Goal: Task Accomplishment & Management: Manage account settings

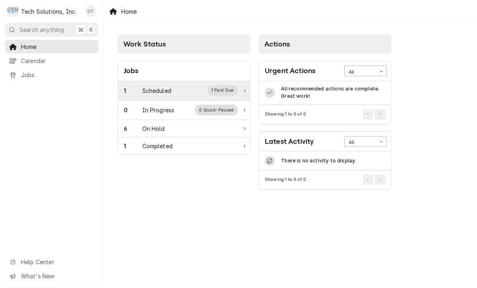
click at [157, 87] on div "Scheduled" at bounding box center [156, 91] width 29 height 8
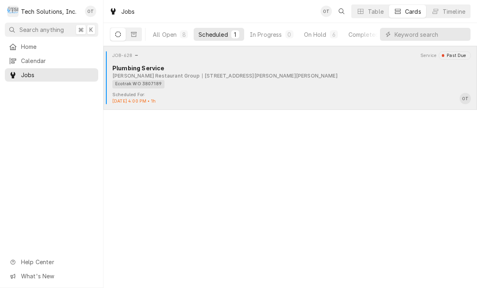
click at [190, 80] on div "Ecotrak WO 3807189" at bounding box center [288, 84] width 353 height 8
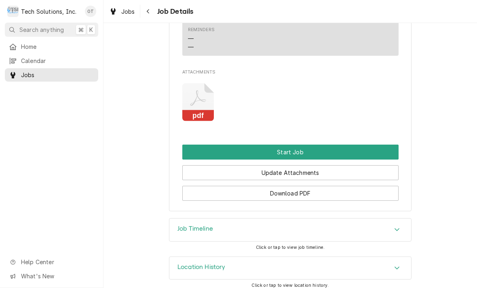
scroll to position [807, 0]
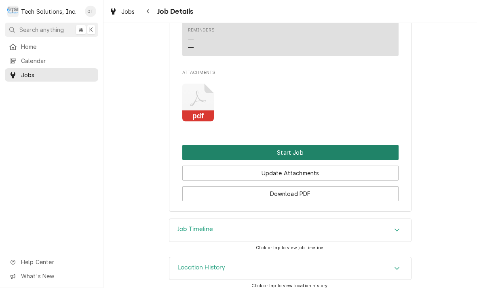
click at [289, 145] on button "Start Job" at bounding box center [290, 152] width 216 height 15
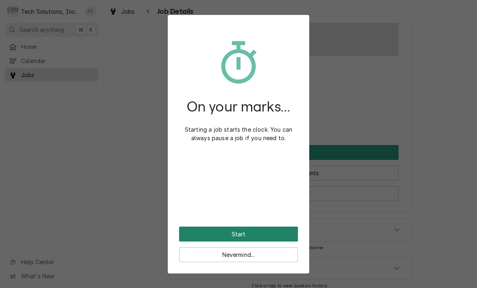
click at [252, 227] on button "Start" at bounding box center [238, 234] width 119 height 15
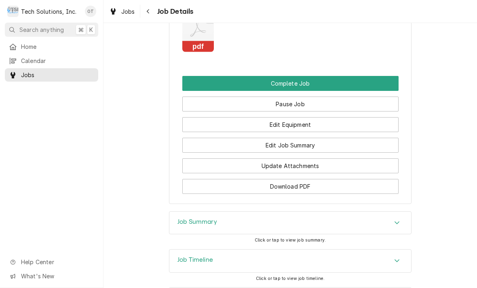
scroll to position [903, 0]
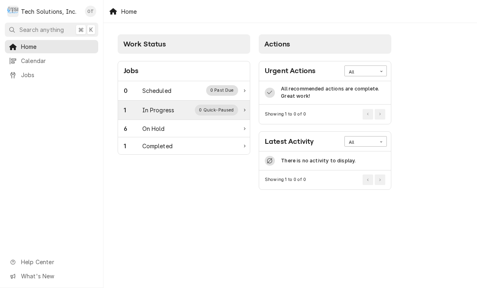
click at [161, 110] on div "In Progress" at bounding box center [158, 110] width 32 height 8
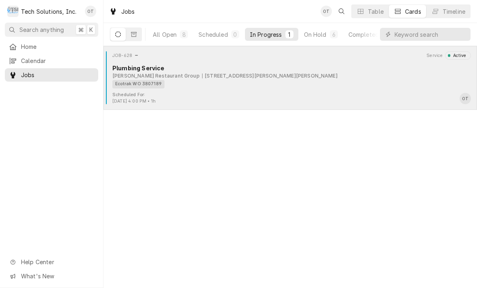
click at [271, 77] on div "[STREET_ADDRESS][PERSON_NAME][PERSON_NAME]" at bounding box center [270, 75] width 136 height 7
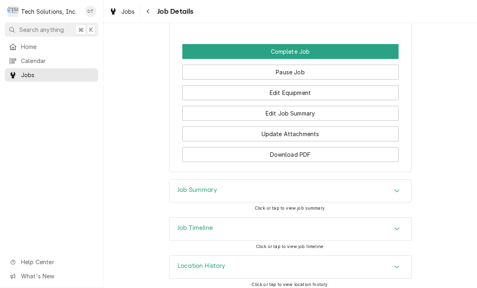
scroll to position [935, 0]
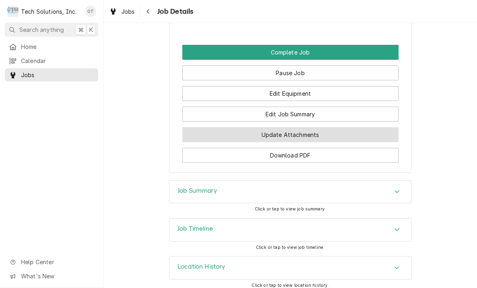
click at [282, 129] on button "Update Attachments" at bounding box center [290, 134] width 216 height 15
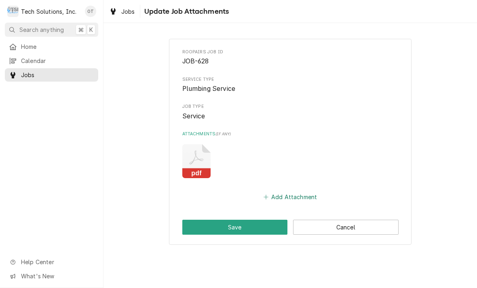
click at [289, 193] on button "Add Attachment" at bounding box center [290, 197] width 57 height 11
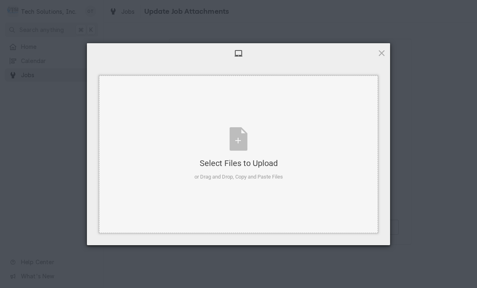
click at [237, 138] on div "Select Files to Upload or Drag and Drop, Copy and Paste Files" at bounding box center [239, 154] width 89 height 54
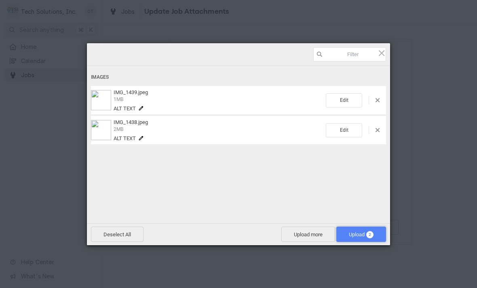
click at [359, 233] on span "Upload 2" at bounding box center [361, 235] width 25 height 6
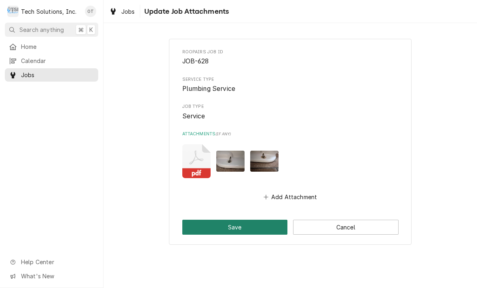
click at [243, 221] on button "Save" at bounding box center [235, 227] width 106 height 15
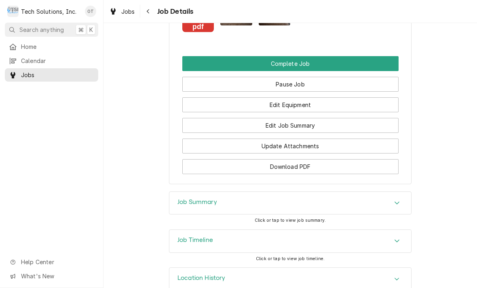
scroll to position [923, 0]
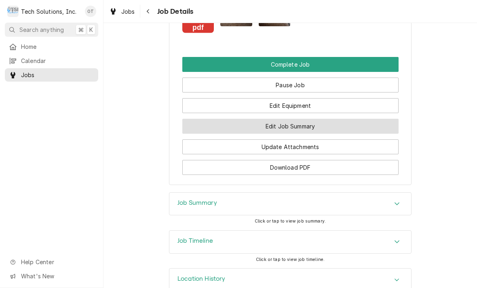
click at [292, 122] on button "Edit Job Summary" at bounding box center [290, 126] width 216 height 15
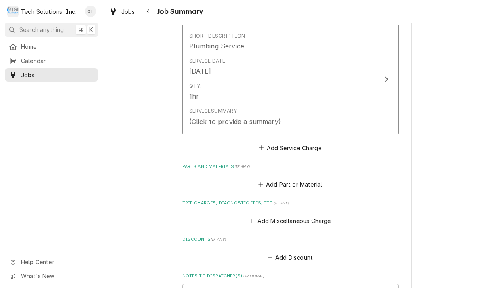
scroll to position [209, 0]
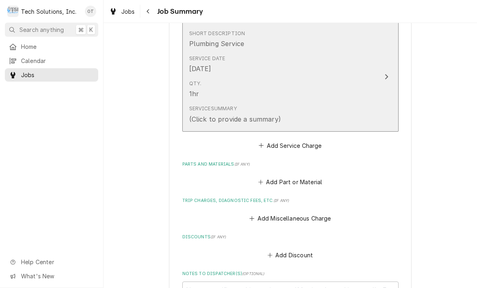
click at [387, 74] on icon "Update Line Item" at bounding box center [386, 76] width 3 height 5
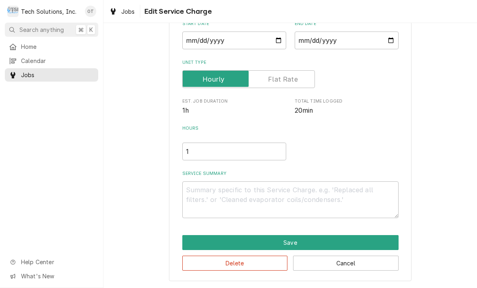
scroll to position [85, 0]
click at [203, 194] on textarea "Service Summary" at bounding box center [290, 200] width 216 height 37
type textarea "x"
type textarea "Tr"
type textarea "x"
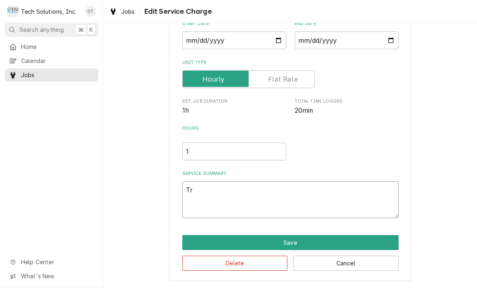
type textarea "Trou"
type textarea "x"
type textarea "Troubl"
type textarea "x"
type textarea "Trouble"
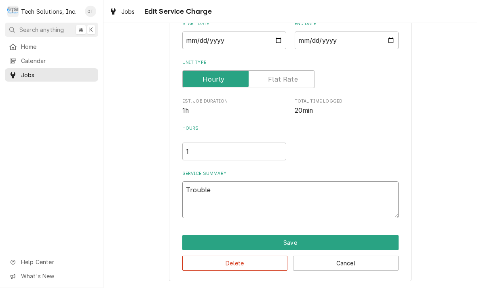
type textarea "x"
type textarea "Troubleshoot"
type textarea "x"
type textarea "Troubleshoot unit"
type textarea "x"
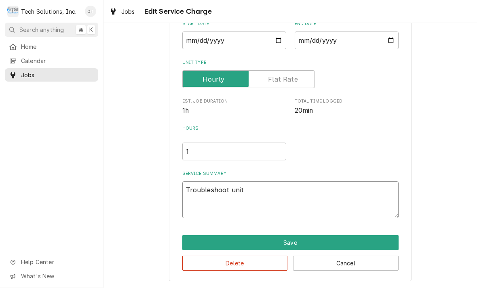
type textarea "Troubleshoot unit toilet"
type textarea "x"
type textarea "Troubleshoot unit toilet in women"
type textarea "x"
type textarea "Troubleshoot unit toilet in women’s rest"
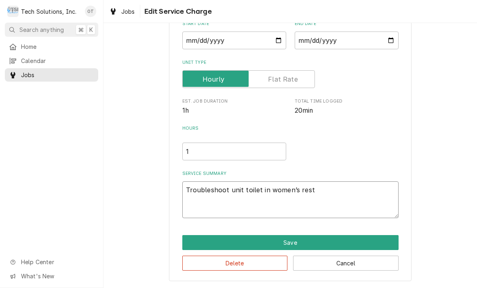
type textarea "x"
type textarea "Troubleshoot unit toilet in women’s restroom"
type textarea "x"
type textarea "Troubleshoot unit toilet in women’s restroom single"
type textarea "x"
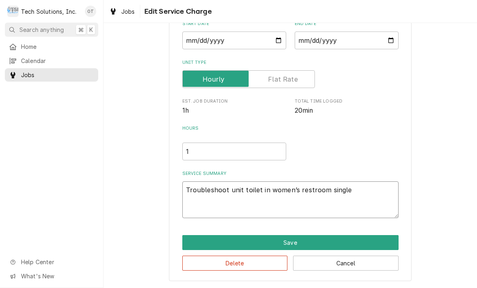
type textarea "Troubleshoot unit toilet in women’s restroom, single style"
type textarea "x"
type textarea "Troubleshoot unit toilet in women’s restroom, single style."
type textarea "x"
type textarea "Troubleshoot unit toilet in women’s restroom, single style."
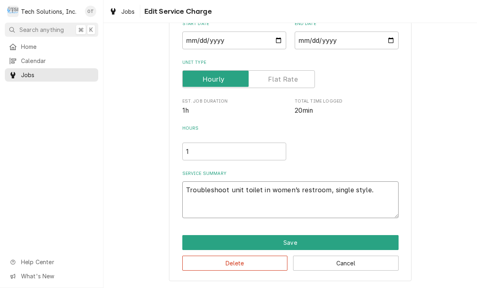
type textarea "x"
type textarea "Troubleshoot unit toilet in women’s restroom, single style. Fo"
type textarea "x"
type textarea "Troubleshoot unit toilet in women’s restroom, single style. Foun"
type textarea "x"
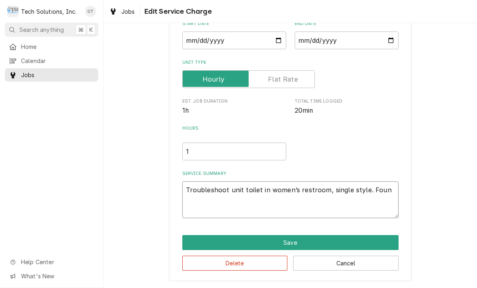
type textarea "Troubleshoot unit toilet in women’s restroom, single style. Found"
type textarea "x"
type textarea "Troubleshoot unit toilet in women’s restroom, single style. Found toilet."
type textarea "x"
type textarea "Troubleshoot unit toilet in women’s restroom, single style. Found toilet loose"
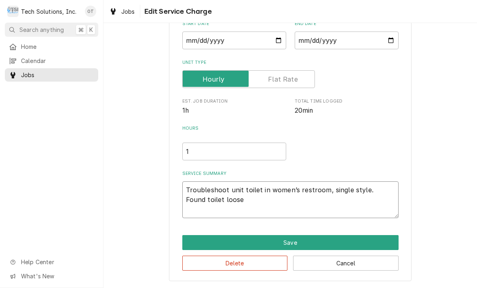
type textarea "x"
type textarea "Troubleshoot unit toilet in women’s restroom, single style. Found toilet loose …"
type textarea "x"
type textarea "Troubleshoot unit toilet in women’s restroom, single style. Found toilet loose …"
type textarea "x"
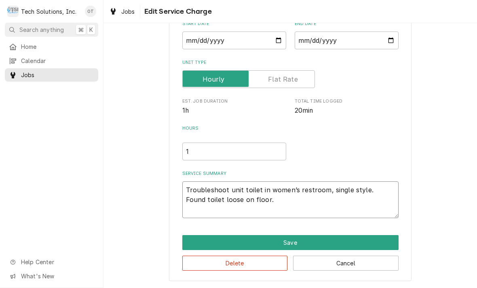
type textarea "Troubleshoot unit toilet in women’s restroom, single style. Found toilet loose …"
type textarea "x"
type textarea "Troubleshoot unit toilet in women’s restroom, single style. Found toilet loose …"
type textarea "x"
type textarea "Troubleshoot unit toilet in women’s restroom, single style. Found toilet loose …"
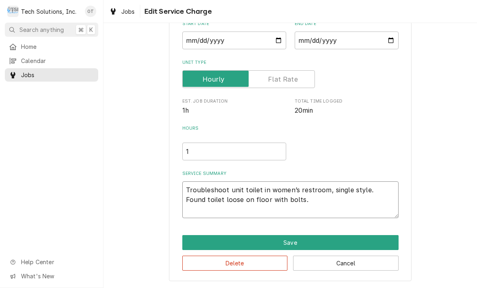
type textarea "x"
type textarea "Troubleshoot unit toilet in women’s restroom, single style. Found toilet loose …"
type textarea "x"
type textarea "Troubleshoot unit toilet in women’s restroom, single style. Found toilet loose …"
type textarea "x"
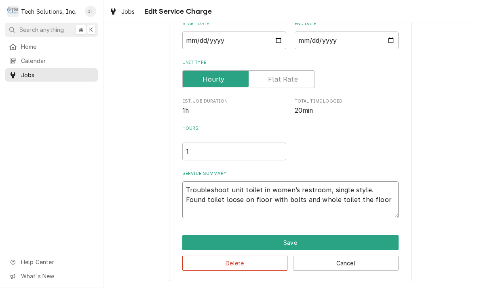
type textarea "Troubleshoot unit toilet in women’s restroom, single style. Found toilet loose …"
type textarea "x"
type textarea "Troubleshoot unit toilet in women’s restroom, single style. Found toilet loose …"
type textarea "x"
type textarea "Troubleshoot unit toilet in women’s restroom, single style. Found toilet loose …"
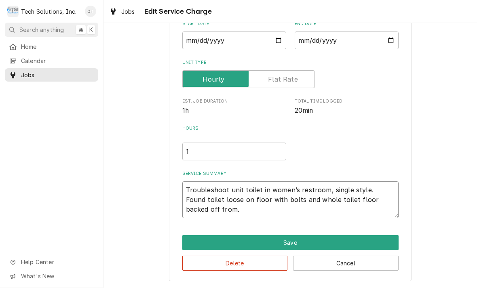
type textarea "x"
type textarea "Troubleshoot unit toilet in women’s restroom, single style. Found toilet loose …"
type textarea "x"
type textarea "Troubleshoot unit toilet in women’s restroom, single style. Found toilet loose …"
type textarea "x"
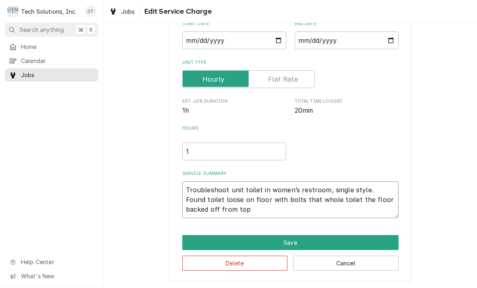
type textarea "Troubleshoot unit toilet in women’s restroom, single style. Found toilet loose …"
type textarea "x"
type textarea "Troubleshoot unit toilet in women’s restroom, single style. Found toilet loose …"
type textarea "x"
type textarea "Troubleshoot unit toilet in women’s restroom, single style. Found toilet loose …"
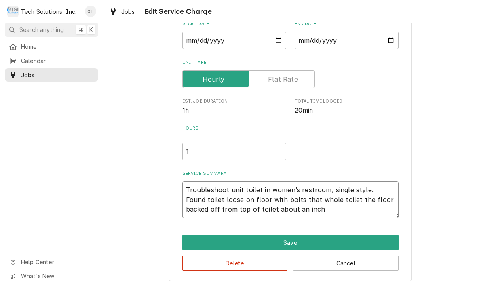
type textarea "x"
type textarea "Troubleshoot unit toilet in women’s restroom, single style. Found toilet loose …"
type textarea "x"
type textarea "Troubleshoot unit toilet in women’s restroom, single style. Found toilet loose …"
type textarea "x"
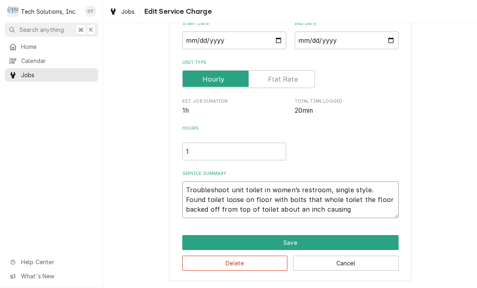
type textarea "Troubleshoot unit toilet in women’s restroom, single style. Found toilet loose …"
type textarea "x"
type textarea "Troubleshoot unit toilet in women’s restroom, single style. Found toilet loose …"
type textarea "x"
type textarea "Troubleshoot unit toilet in women’s restroom, single style. Found toilet loose …"
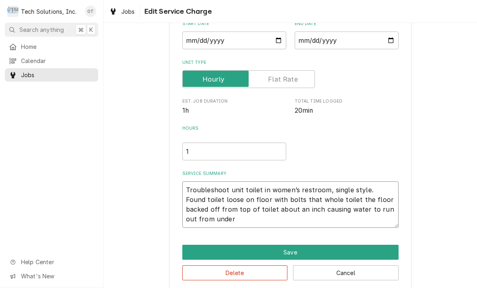
type textarea "x"
type textarea "Troubleshoot unit toilet in women’s restroom, single style. Found toilet loose …"
type textarea "x"
type textarea "Troubleshoot unit toilet in women’s restroom, single style. Found toilet loose …"
type textarea "x"
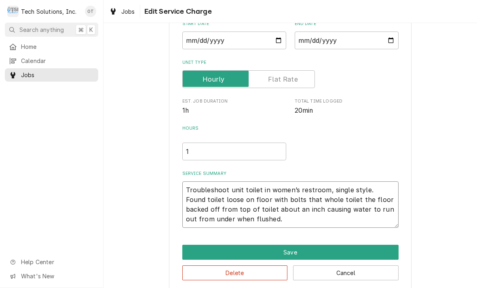
type textarea "Troubleshoot unit toilet in women’s restroom, single style. Found toilet loose …"
type textarea "x"
type textarea "Troubleshoot unit toilet in women’s restroom, single style. Found toilet loose …"
type textarea "x"
type textarea "Troubleshoot unit toilet in women’s restroom, single style. Found toilet loose …"
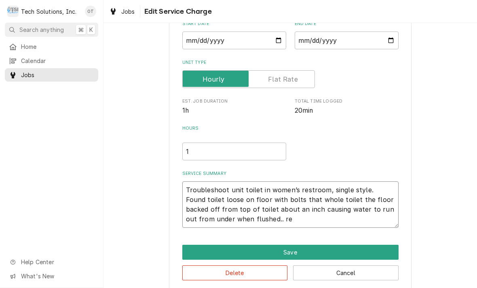
type textarea "x"
type textarea "Troubleshoot unit toilet in women’s restroom, single style. Found toilet loose …"
type textarea "x"
type textarea "Troubleshoot unit toilet in women’s restroom, single style. Found toilet loose …"
type textarea "x"
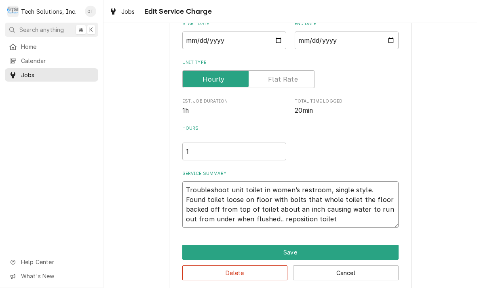
type textarea "Troubleshoot unit toilet in women’s restroom, single style. Found toilet loose …"
type textarea "x"
type textarea "Troubleshoot unit toilet in women’s restroom, single style. Found toilet loose …"
type textarea "x"
type textarea "Troubleshoot unit toilet in women’s restroom, single style. Found toilet loose …"
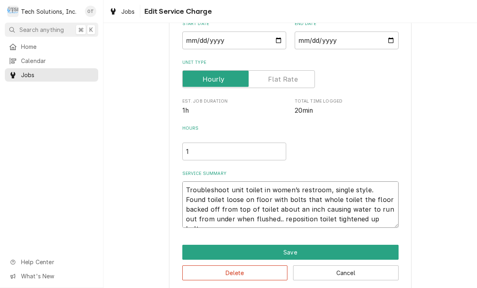
type textarea "x"
type textarea "Troubleshoot unit toilet in women’s restroom, single style. Found toilet loose …"
type textarea "x"
type textarea "Troubleshoot unit toilet in women’s restroom, single style. Found toilet loose …"
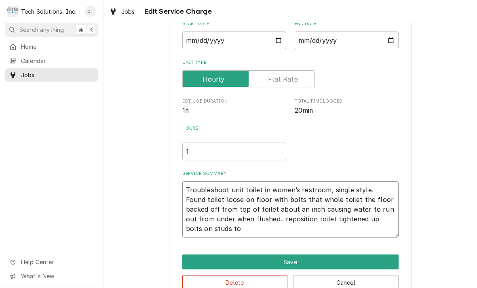
type textarea "x"
type textarea "Troubleshoot unit toilet in women’s restroom, single style. Found toilet loose …"
type textarea "x"
type textarea "Troubleshoot unit toilet in women’s restroom, single style. Found toilet loose …"
type textarea "x"
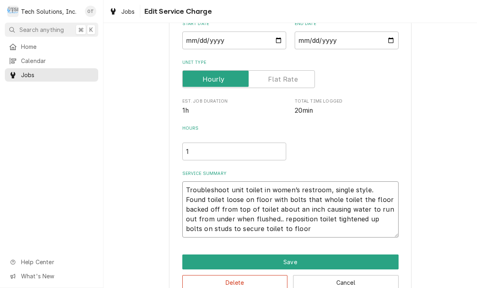
type textarea "Troubleshoot unit toilet in women’s restroom, single style. Found toilet loose …"
type textarea "x"
type textarea "Troubleshoot unit toilet in women’s restroom, single style. Found toilet loose …"
type textarea "x"
type textarea "Troubleshoot unit toilet in women’s restroom, single style. Found toilet loose …"
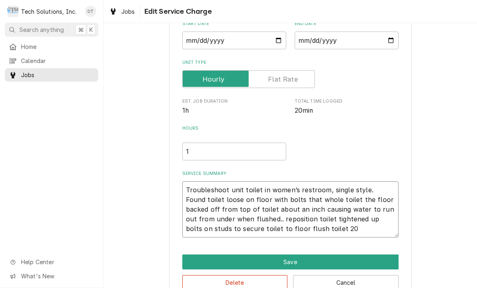
type textarea "x"
type textarea "Troubleshoot unit toilet in women’s restroom, single style. Found toilet loose …"
type textarea "x"
type textarea "Troubleshoot unit toilet in women’s restroom, single style. Found toilet loose …"
type textarea "x"
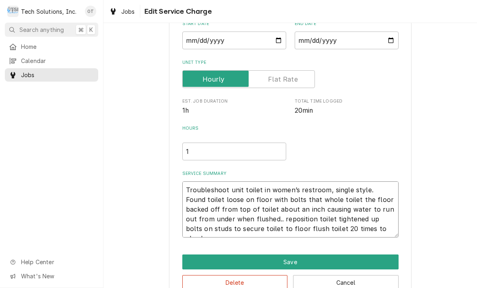
type textarea "Troubleshoot unit toilet in women’s restroom, single style. Found toilet loose …"
type textarea "x"
type textarea "Troubleshoot unit toilet in women’s restroom, single style. Found toilet loose …"
type textarea "x"
type textarea "Troubleshoot unit toilet in women’s restroom, single style. Found toilet loose …"
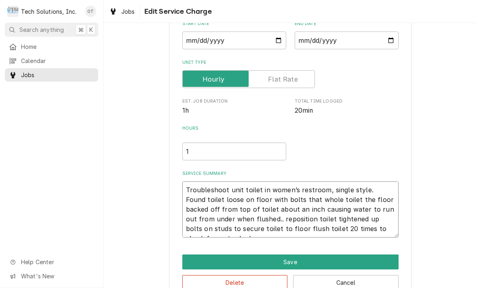
type textarea "x"
type textarea "Troubleshoot unit toilet in women’s restroom, single style. Found toilet loose …"
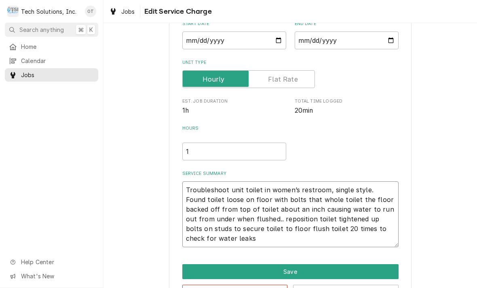
type textarea "x"
type textarea "Troubleshoot unit toilet in women’s restroom, single style. Found toilet loose …"
type textarea "x"
type textarea "Troubleshoot unit toilet in women’s restroom, single style. Found toilet loose …"
type textarea "x"
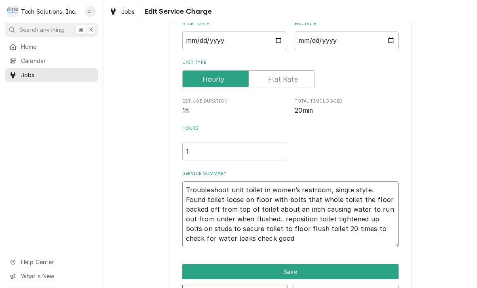
type textarea "Troubleshoot unit toilet in women’s restroom, single style. Found toilet loose …"
type textarea "x"
type textarea "Troubleshoot unit toilet in women’s restroom, single style. Found toilet loose …"
type textarea "x"
type textarea "Troubleshoot unit toilet in women’s restroom, single style. Found toilet loose …"
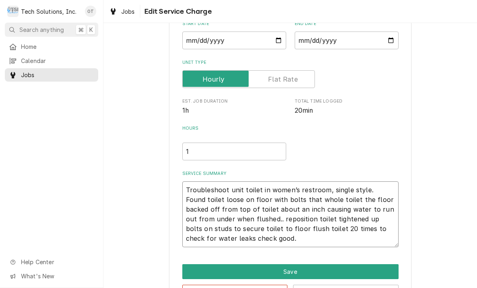
type textarea "x"
type textarea "Troubleshoot unit toilet in women’s restroom, single style. Found toilet loose …"
type textarea "x"
type textarea "Troubleshoot unit toilet in women’s restroom, single style. Found toilet loose …"
type textarea "x"
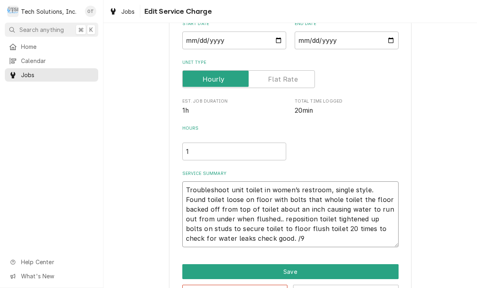
type textarea "Troubleshoot unit toilet in women’s restroom, single style. Found toilet loose …"
type textarea "x"
type textarea "Troubleshoot unit toilet in women’s restroom, single style. Found toilet loose …"
type textarea "x"
type textarea "Troubleshoot unit toilet in women’s restroom, single style. Found toilet loose …"
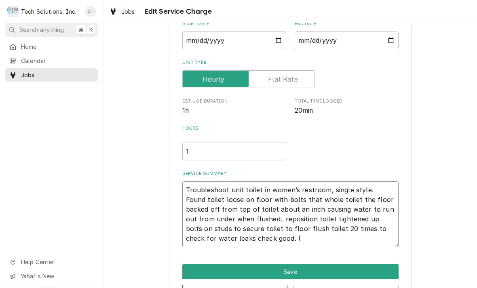
type textarea "x"
type textarea "Troubleshoot unit toilet in women’s restroom, single style. Found toilet loose …"
type textarea "x"
type textarea "Troubleshoot unit toilet in women’s restroom, single style. Found toilet loose …"
type textarea "x"
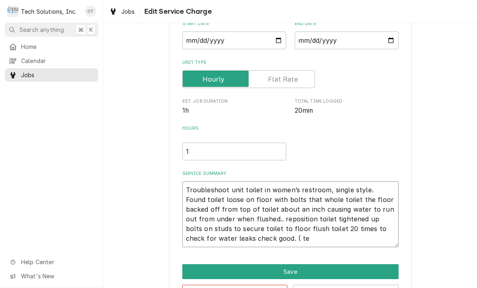
type textarea "Troubleshoot unit toilet in women’s restroom, single style. Found toilet loose …"
type textarea "x"
type textarea "Troubleshoot unit toilet in women’s restroom, single style. Found toilet loose …"
type textarea "x"
type textarea "Troubleshoot unit toilet in women’s restroom, single style. Found toilet loose …"
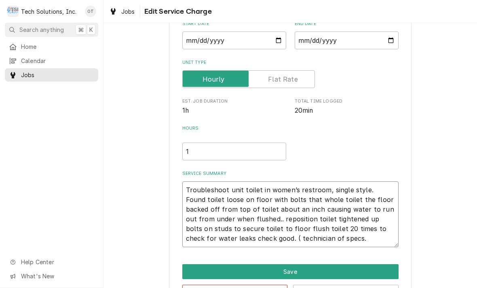
type textarea "x"
type textarea "Troubleshoot unit toilet in women’s restroom, single style. Found toilet loose …"
type textarea "x"
type textarea "Troubleshoot unit toilet in women’s restroom, single style. Found toilet loose …"
type textarea "x"
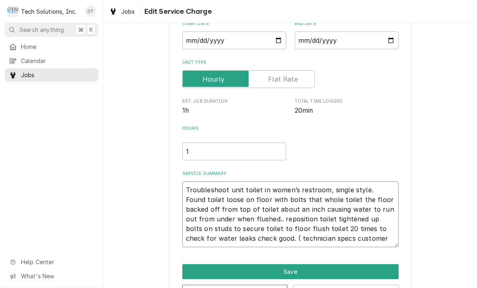
type textarea "Troubleshoot unit toilet in women’s restroom, single style. Found toilet loose …"
type textarea "x"
type textarea "Troubleshoot unit toilet in women’s restroom, single style. Found toilet loose …"
type textarea "x"
type textarea "Troubleshoot unit toilet in women’s restroom, single style. Found toilet loose …"
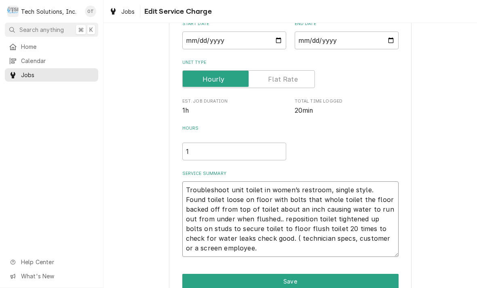
type textarea "x"
type textarea "Troubleshoot unit toilet in women’s restroom, single style. Found toilet loose …"
type textarea "x"
type textarea "Troubleshoot unit toilet in women’s restroom, single style. Found toilet loose …"
type textarea "x"
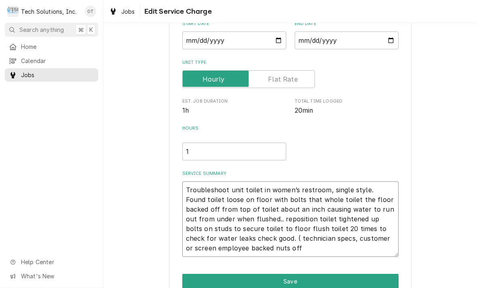
type textarea "Troubleshoot unit toilet in women’s restroom, single style. Found toilet loose …"
type textarea "x"
type textarea "Troubleshoot unit toilet in women’s restroom, single style. Found toilet loose …"
type textarea "x"
type textarea "Troubleshoot unit toilet in women’s restroom, single style. Found toilet loose …"
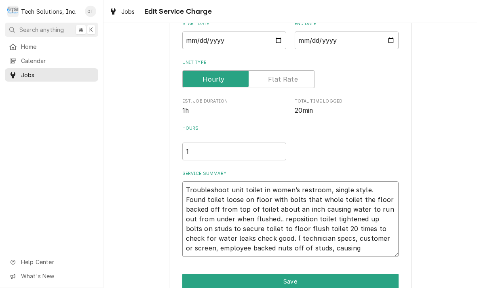
type textarea "x"
type textarea "Troubleshoot unit toilet in women’s restroom, single style. Found toilet loose …"
type textarea "x"
type textarea "Troubleshoot unit toilet in women’s restroom, single style. Found toilet loose …"
type textarea "x"
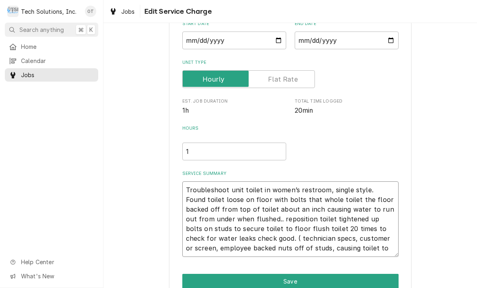
type textarea "Troubleshoot unit toilet in women’s restroom, single style. Found toilet loose …"
type textarea "x"
type textarea "Troubleshoot unit toilet in women’s restroom, single style. Found toilet loose …"
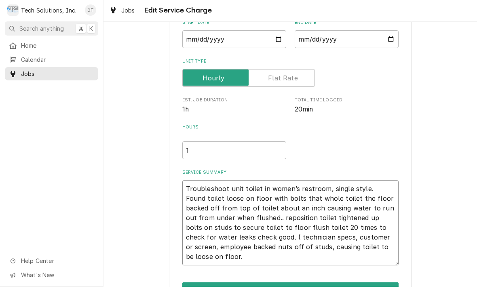
type textarea "x"
type textarea "Troubleshoot unit toilet in women’s restroom, single style. Found toilet loose …"
type textarea "x"
type textarea "Troubleshoot unit toilet in women’s restroom, single style. Found toilet loose …"
type textarea "x"
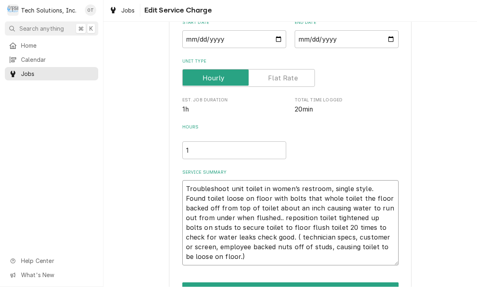
type textarea "Troubleshoot unit toilet in women’s restroom, single style. Found toilet loose …"
type textarea "x"
type textarea "Troubleshoot unit toilet in women’s restroom, single style. Found toilet loose …"
type textarea "x"
type textarea "Troubleshoot unit toilet in women’s restroom, single style. Found toilet loose …"
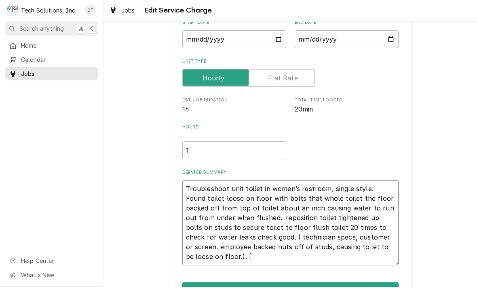
type textarea "x"
type textarea "Troubleshoot unit toilet in women’s restroom, single style. Found toilet loose …"
type textarea "x"
type textarea "Troubleshoot unit toilet in women’s restroom, single style. Found toilet loose …"
type textarea "x"
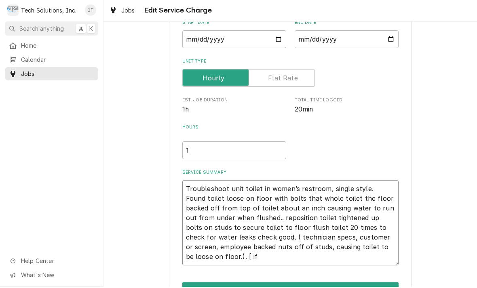
type textarea "Troubleshoot unit toilet in women’s restroom, single style. Found toilet loose …"
type textarea "x"
type textarea "Troubleshoot unit toilet in women’s restroom, single style. Found toilet loose …"
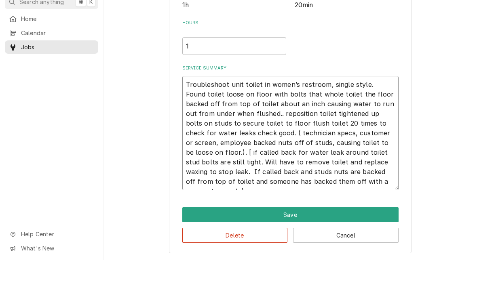
scroll to position [162, 0]
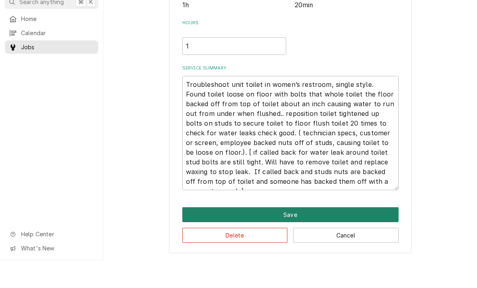
click at [290, 235] on button "Save" at bounding box center [290, 242] width 216 height 15
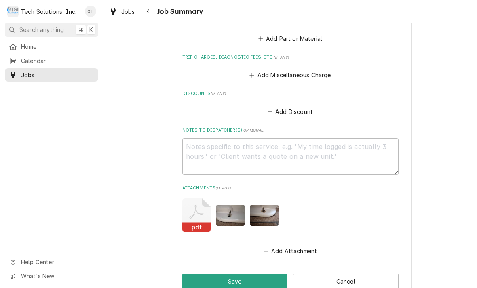
scroll to position [480, 0]
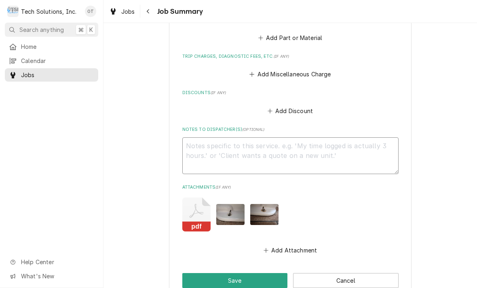
click at [217, 138] on textarea "Notes to Dispatcher(s) ( optional )" at bounding box center [290, 156] width 216 height 37
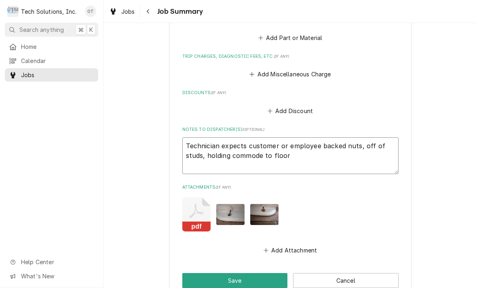
click at [263, 143] on textarea "Technician expects customer or employee backed nuts, off of studs, holding comm…" at bounding box center [290, 156] width 216 height 37
click at [284, 142] on textarea "Technician expects customer or employee backed nuts, off of studs, holding toil…" at bounding box center [290, 156] width 216 height 37
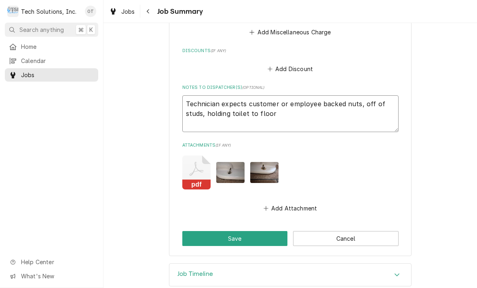
scroll to position [521, 0]
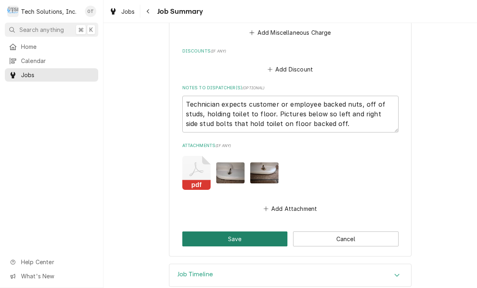
click at [236, 232] on button "Save" at bounding box center [235, 239] width 106 height 15
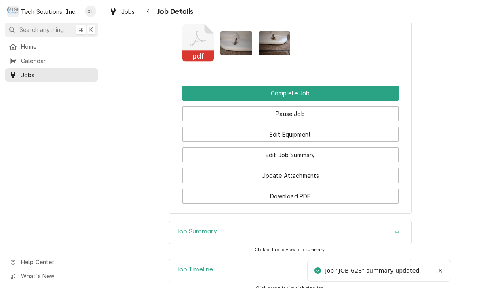
scroll to position [991, 0]
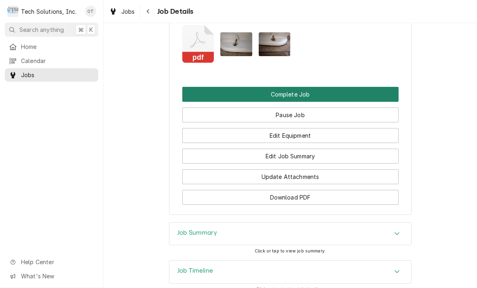
click at [285, 87] on button "Complete Job" at bounding box center [290, 94] width 216 height 15
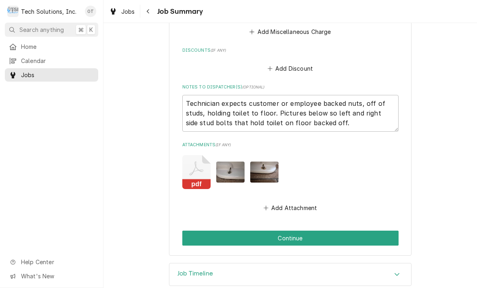
scroll to position [521, 0]
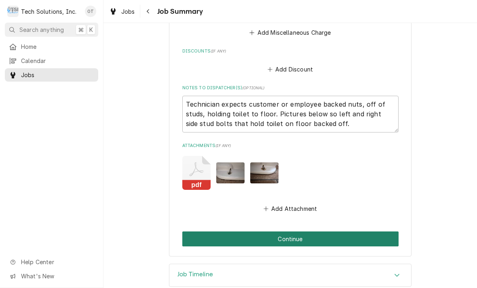
click at [287, 232] on button "Continue" at bounding box center [290, 239] width 216 height 15
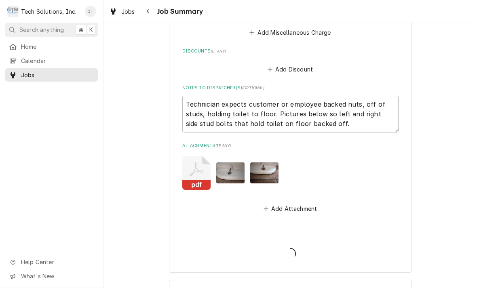
type textarea "x"
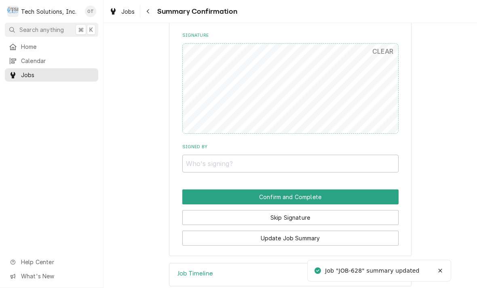
scroll to position [536, 0]
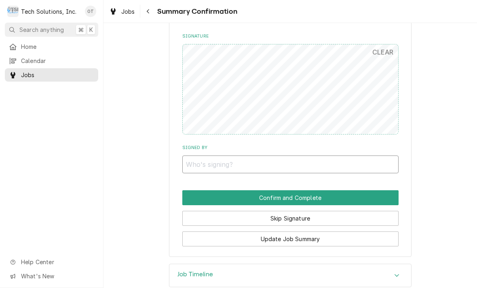
click at [193, 156] on input "Signed By" at bounding box center [290, 165] width 216 height 18
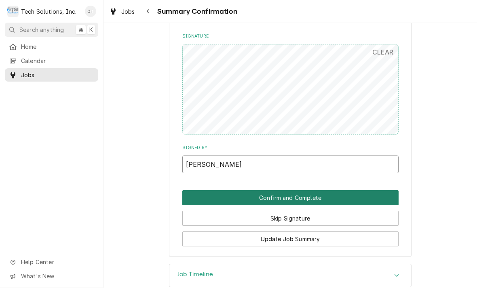
type input "Stacey morrison"
click at [330, 191] on button "Confirm and Complete" at bounding box center [290, 198] width 216 height 15
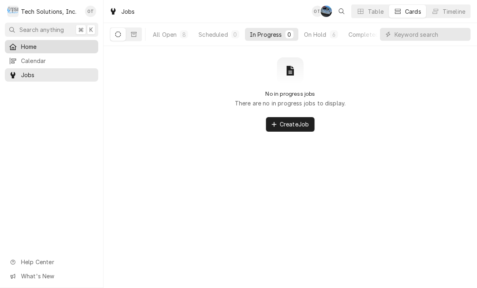
click at [28, 42] on div "Home" at bounding box center [51, 47] width 90 height 10
